Goal: Complete application form

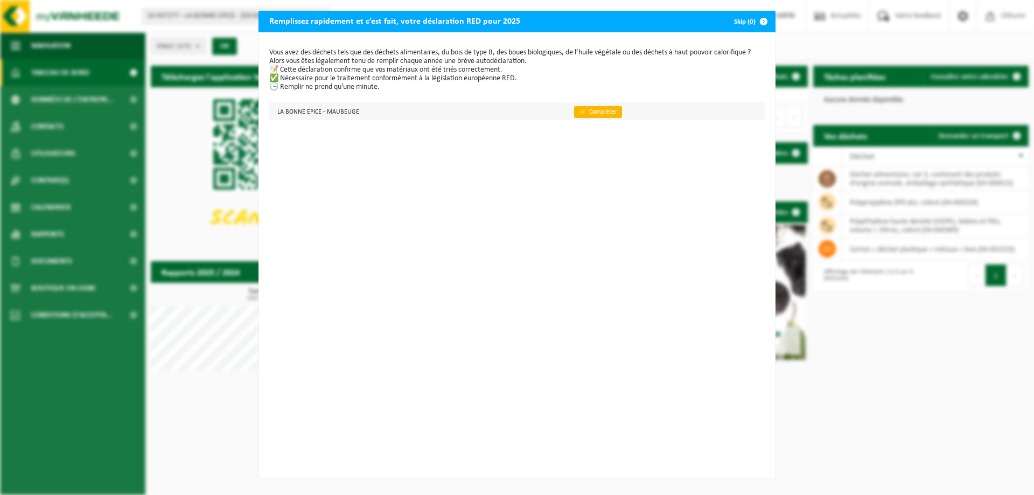
click at [593, 114] on link "👉 Compléter" at bounding box center [598, 112] width 48 height 12
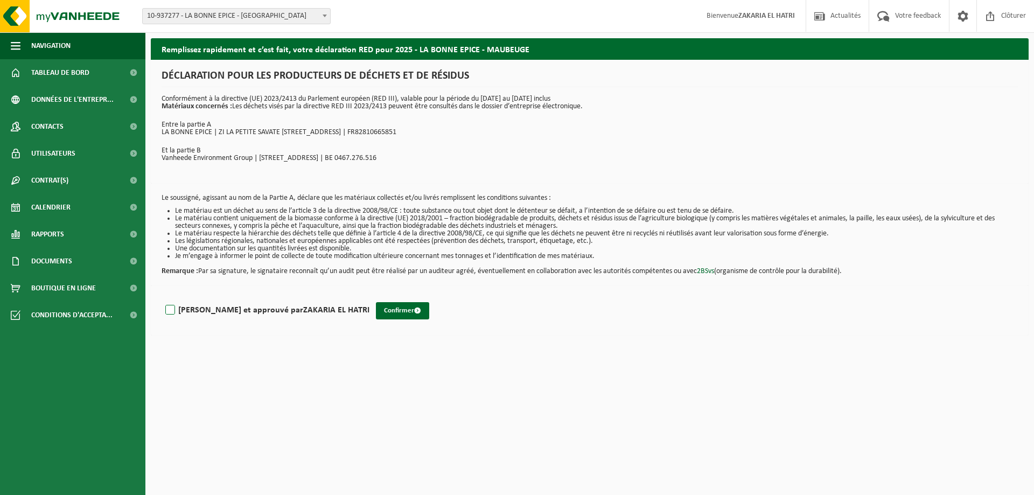
click at [172, 307] on label "Lu et approuvé par ZAKARIA EL HATRI" at bounding box center [266, 310] width 206 height 16
click at [369, 297] on input "Lu et approuvé par ZAKARIA EL HATRI" at bounding box center [369, 296] width 1 height 1
checkbox input "true"
click at [376, 307] on button "Confirmer" at bounding box center [402, 310] width 53 height 17
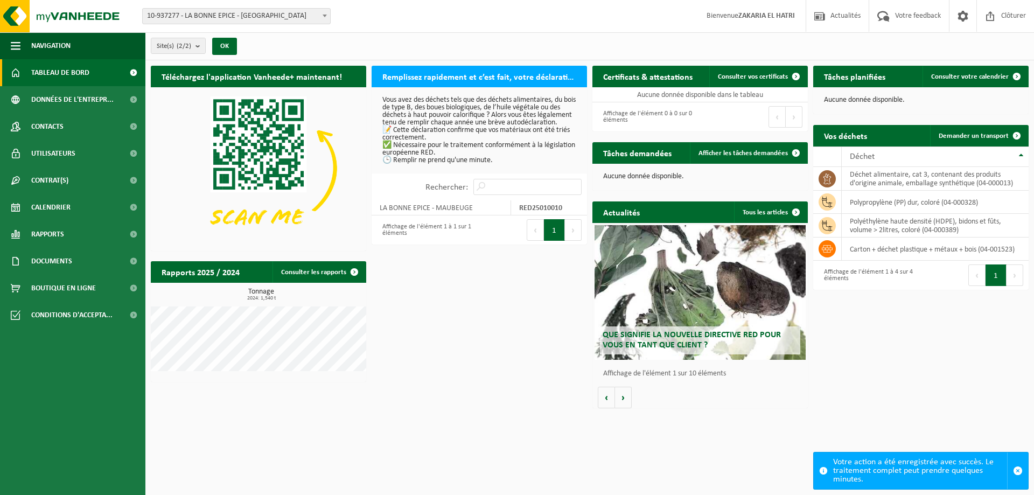
click at [478, 75] on h2 "Remplissez rapidement et c’est fait, votre déclaration RED pour 2025" at bounding box center [479, 76] width 215 height 21
click at [466, 164] on p "Vous avez des déchets tels que des déchets alimentaires, du bois de type B, des…" at bounding box center [479, 130] width 194 height 68
click at [511, 153] on p "Vous avez des déchets tels que des déchets alimentaires, du bois de type B, des…" at bounding box center [479, 130] width 194 height 68
click at [539, 212] on strong "RED25010010" at bounding box center [540, 208] width 43 height 8
